Goal: Purchase product/service

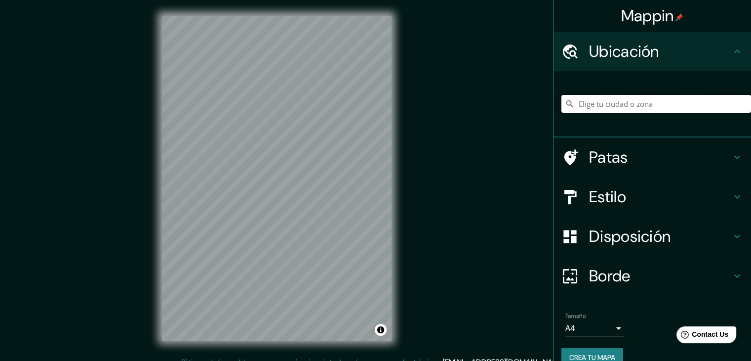
click at [609, 100] on input "Elige tu ciudad o zona" at bounding box center [657, 104] width 190 height 18
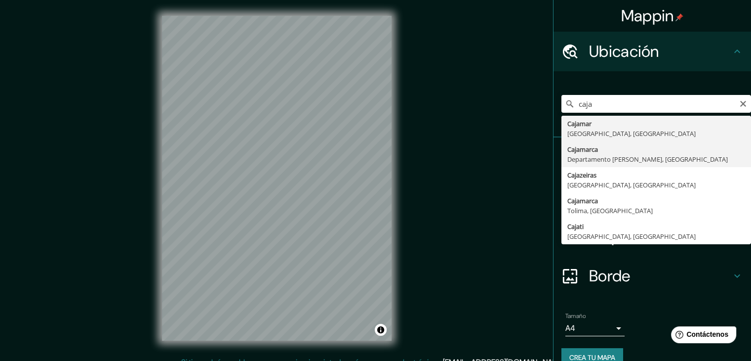
type input "Cajamarca, [GEOGRAPHIC_DATA][PERSON_NAME], [GEOGRAPHIC_DATA]"
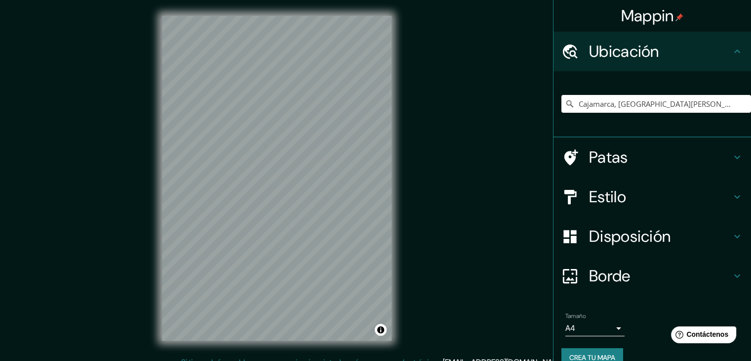
click at [583, 331] on body "Mappin Ubicación Cajamarca, [GEOGRAPHIC_DATA][PERSON_NAME], [GEOGRAPHIC_DATA] P…" at bounding box center [375, 180] width 751 height 361
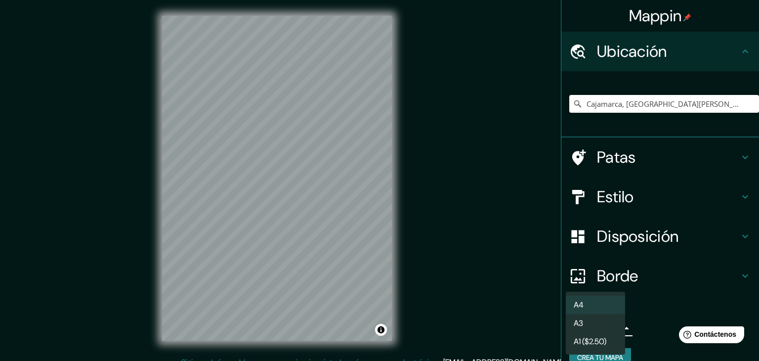
click at [590, 324] on li "A3" at bounding box center [595, 323] width 59 height 18
click at [590, 324] on body "Mappin Ubicación Cajamarca, [GEOGRAPHIC_DATA][PERSON_NAME], [GEOGRAPHIC_DATA] P…" at bounding box center [379, 180] width 759 height 361
click at [598, 306] on li "A4" at bounding box center [595, 304] width 59 height 18
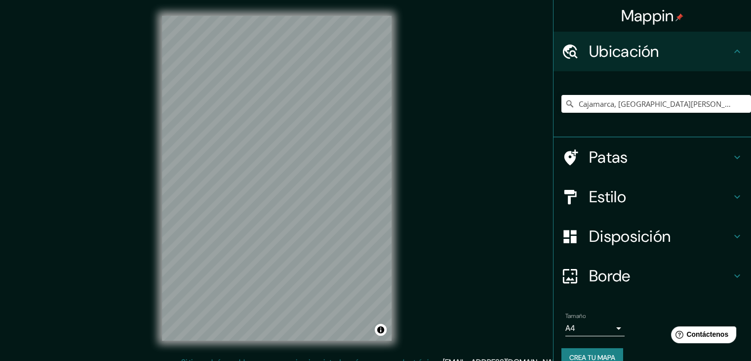
click at [662, 230] on font "Disposición" at bounding box center [630, 236] width 82 height 21
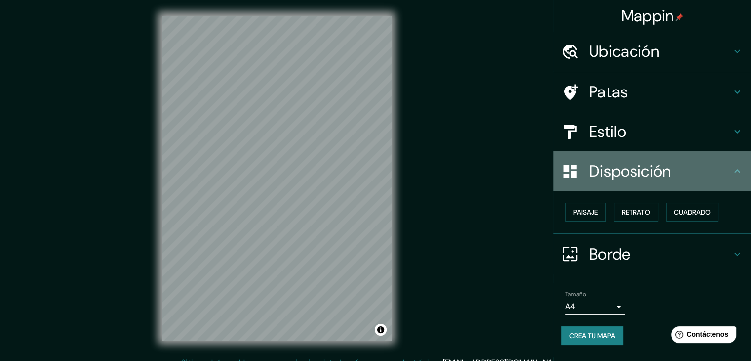
click at [638, 168] on font "Disposición" at bounding box center [630, 171] width 82 height 21
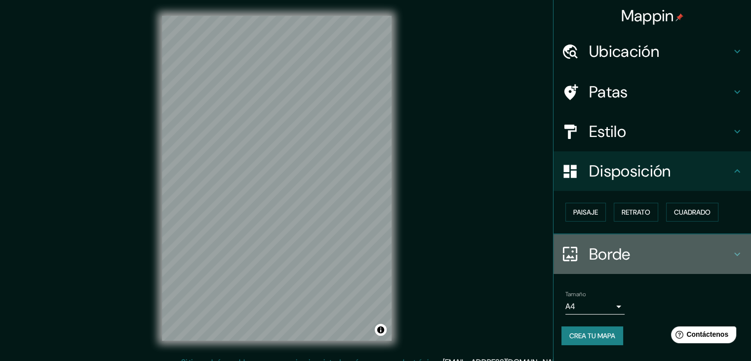
click at [641, 244] on h4 "Borde" at bounding box center [660, 254] width 142 height 20
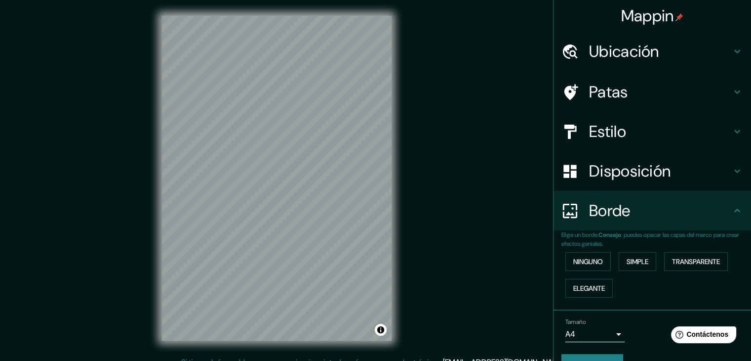
click at [628, 220] on h4 "Borde" at bounding box center [660, 211] width 142 height 20
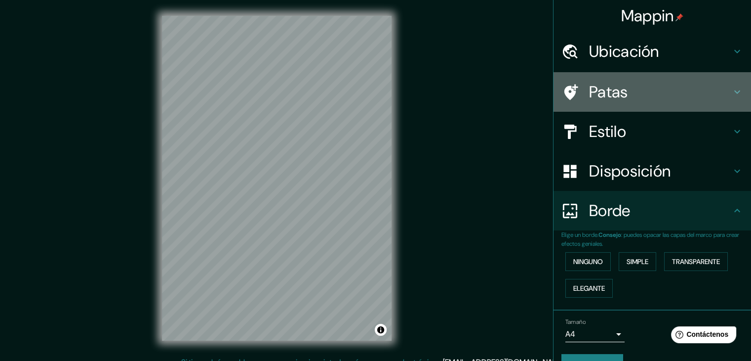
click at [618, 88] on font "Patas" at bounding box center [608, 92] width 39 height 21
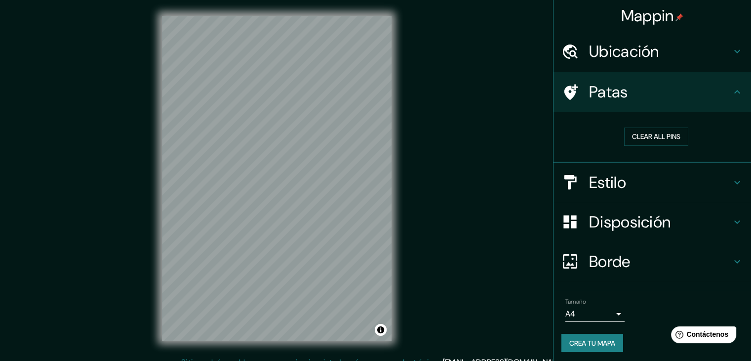
click at [618, 88] on font "Patas" at bounding box center [608, 92] width 39 height 21
click at [594, 173] on font "Estilo" at bounding box center [607, 182] width 37 height 21
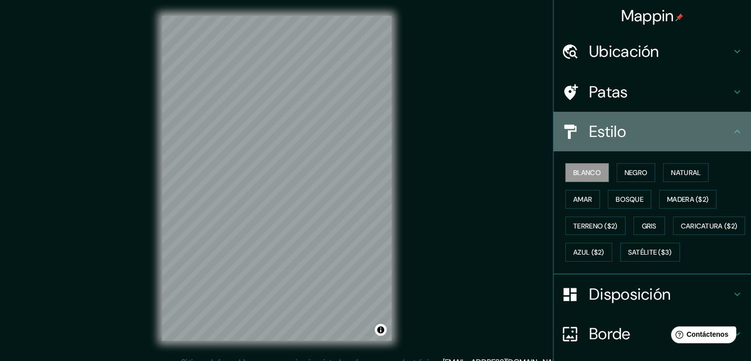
click at [591, 140] on font "Estilo" at bounding box center [607, 131] width 37 height 21
click at [658, 125] on h4 "Estilo" at bounding box center [660, 132] width 142 height 20
drag, startPoint x: 727, startPoint y: 134, endPoint x: 717, endPoint y: 125, distance: 13.7
click at [732, 133] on icon at bounding box center [738, 131] width 12 height 12
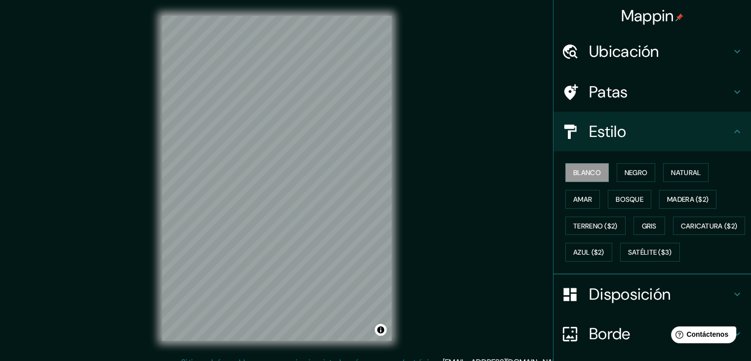
click at [732, 133] on icon at bounding box center [738, 131] width 12 height 12
click at [662, 99] on h4 "Patas" at bounding box center [660, 92] width 142 height 20
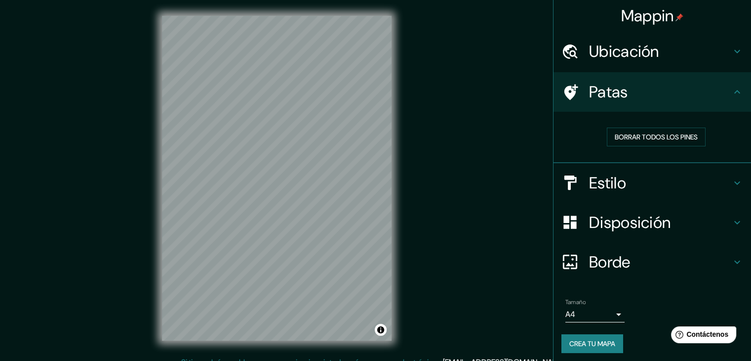
click at [637, 93] on h4 "Patas" at bounding box center [660, 92] width 142 height 20
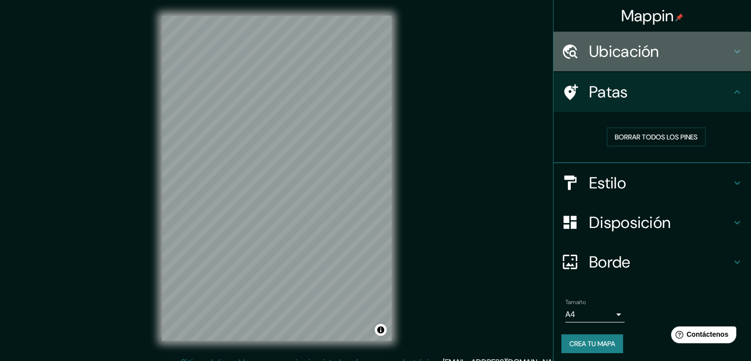
click at [628, 64] on div "Ubicación" at bounding box center [653, 52] width 198 height 40
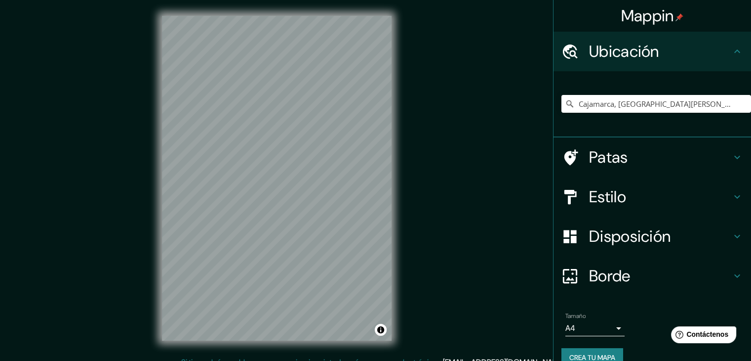
click at [624, 59] on font "Ubicación" at bounding box center [624, 51] width 70 height 21
